Goal: Transaction & Acquisition: Purchase product/service

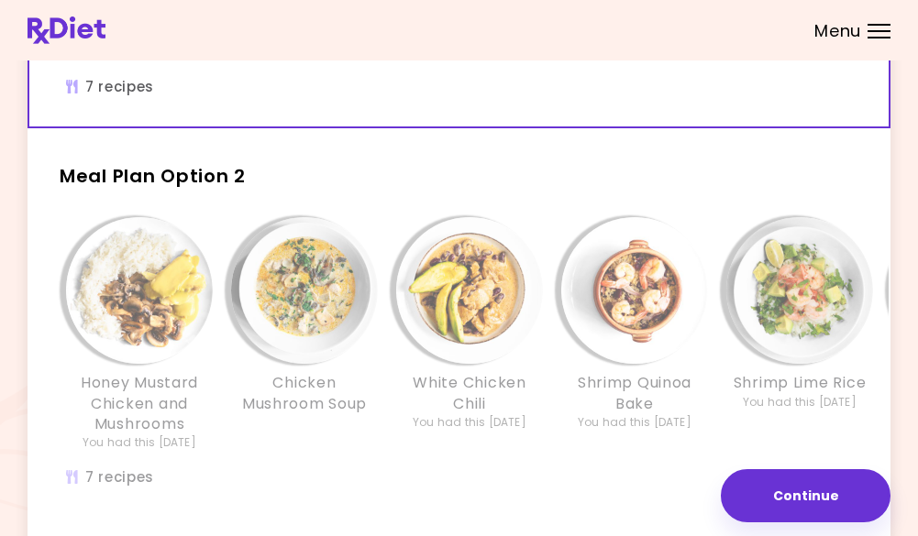
scroll to position [380, 0]
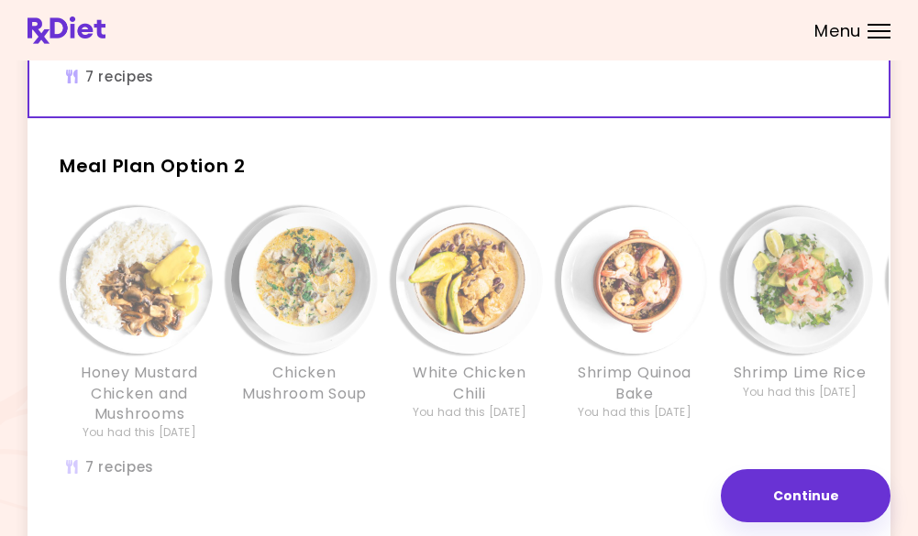
click at [288, 336] on img "Info - Chicken Mushroom Soup - Meal Plan Option 2" at bounding box center [304, 280] width 147 height 147
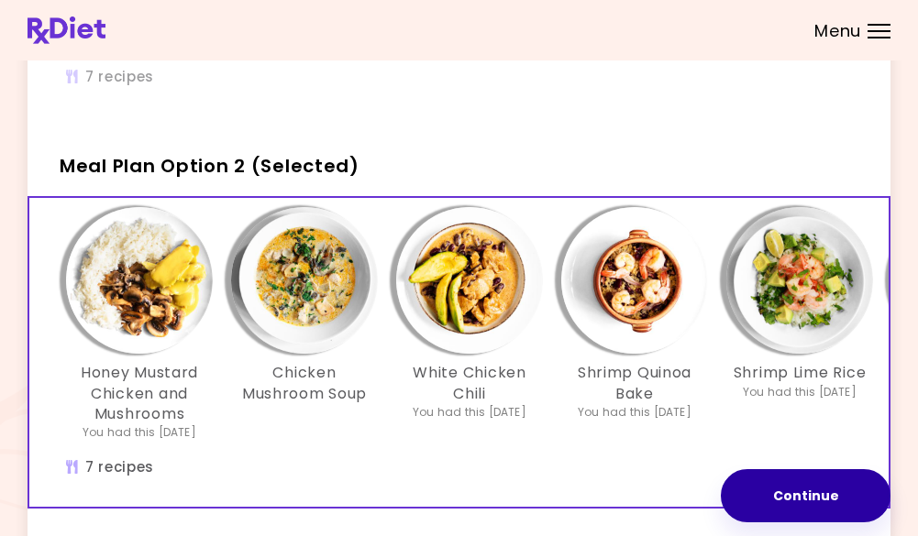
click at [798, 482] on button "Continue" at bounding box center [806, 495] width 170 height 53
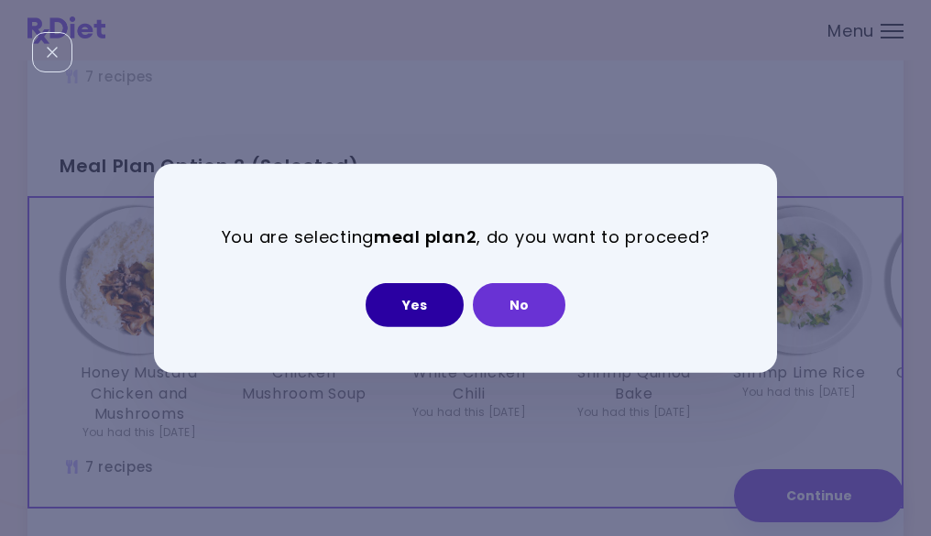
click at [403, 309] on button "Yes" at bounding box center [415, 305] width 98 height 44
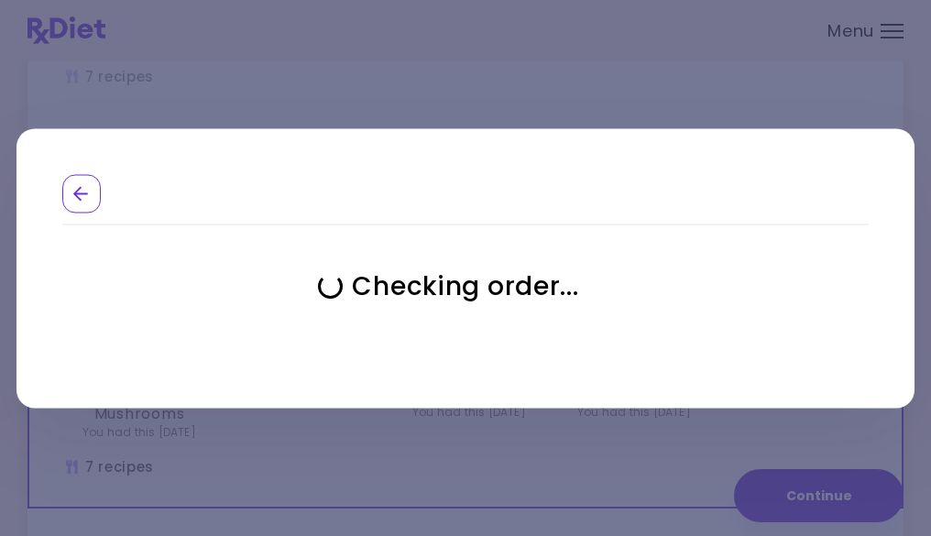
select select "**********"
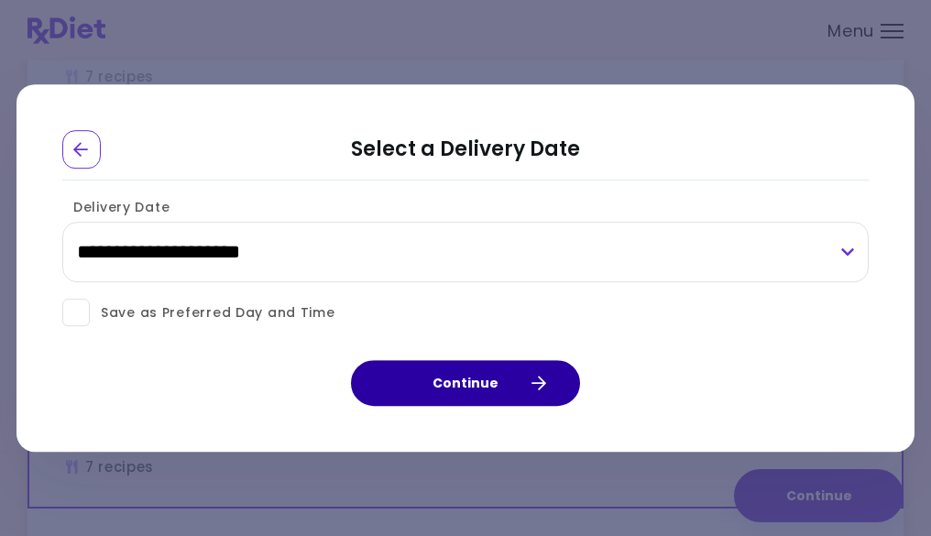
click at [465, 380] on button "Continue" at bounding box center [465, 383] width 229 height 46
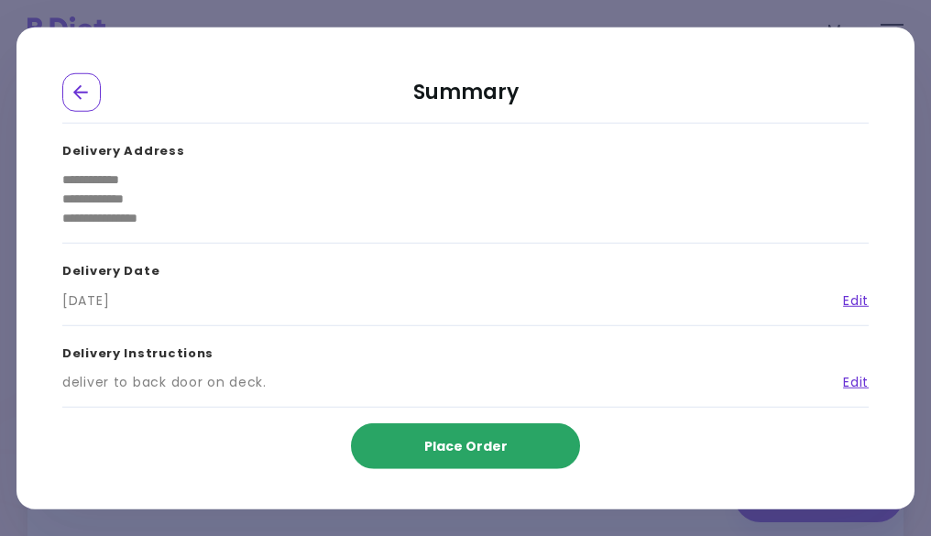
click at [445, 447] on span "Place Order" at bounding box center [465, 446] width 83 height 18
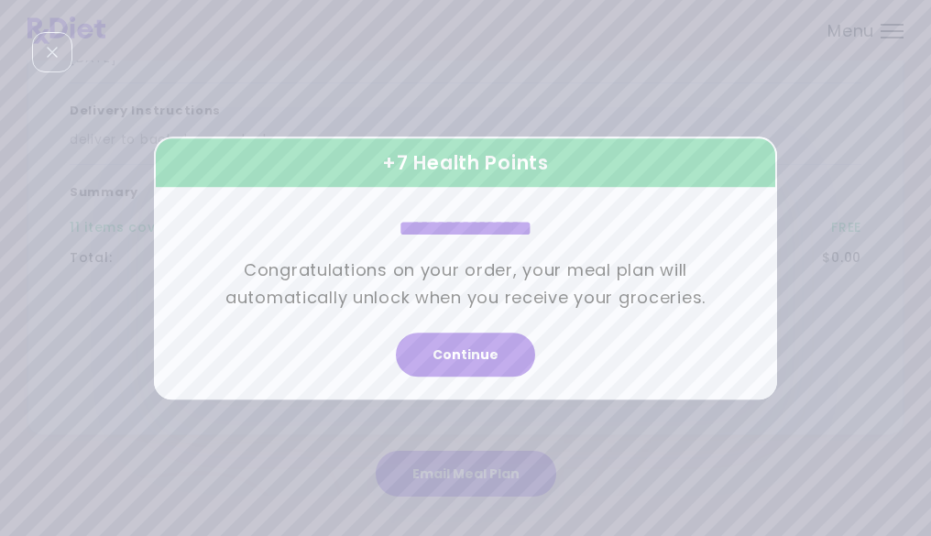
drag, startPoint x: 891, startPoint y: 195, endPoint x: 891, endPoint y: 210, distance: 14.7
